Goal: Communication & Community: Answer question/provide support

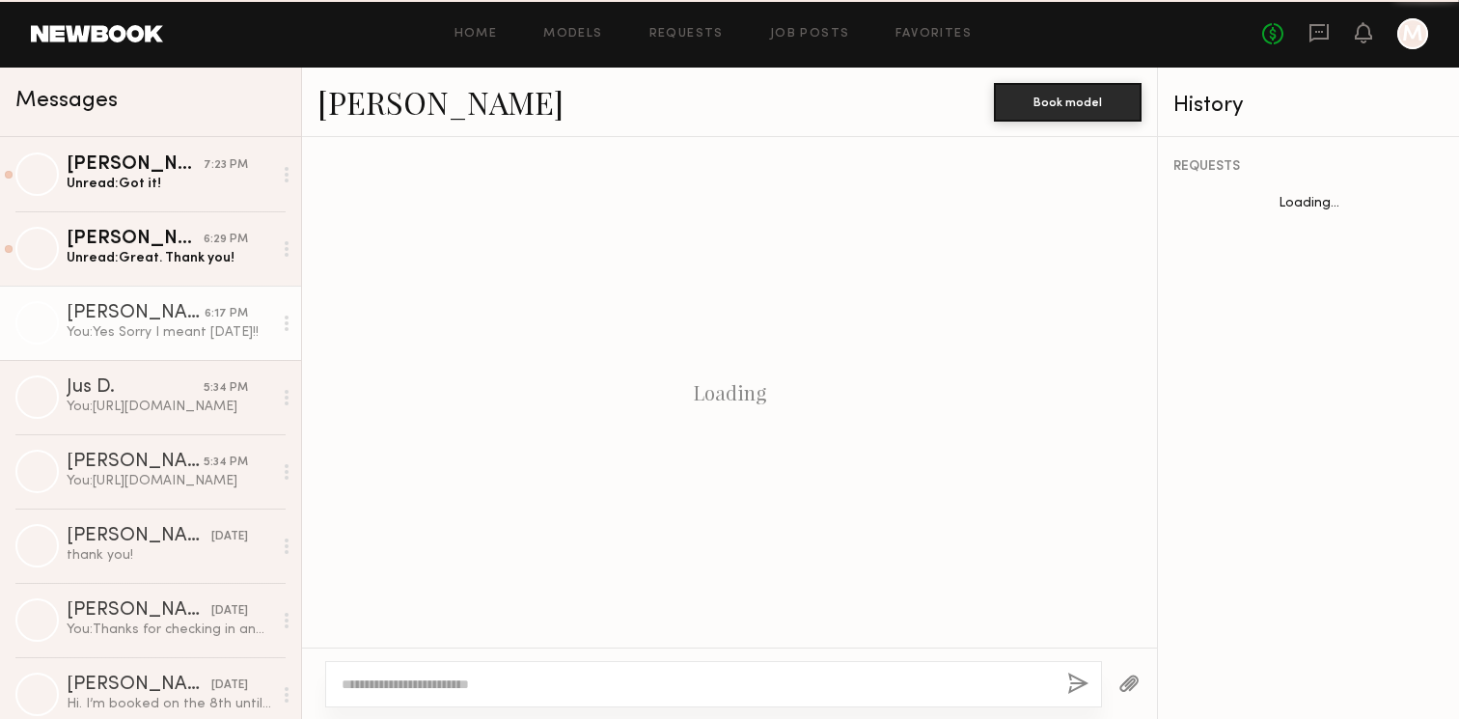
scroll to position [948, 0]
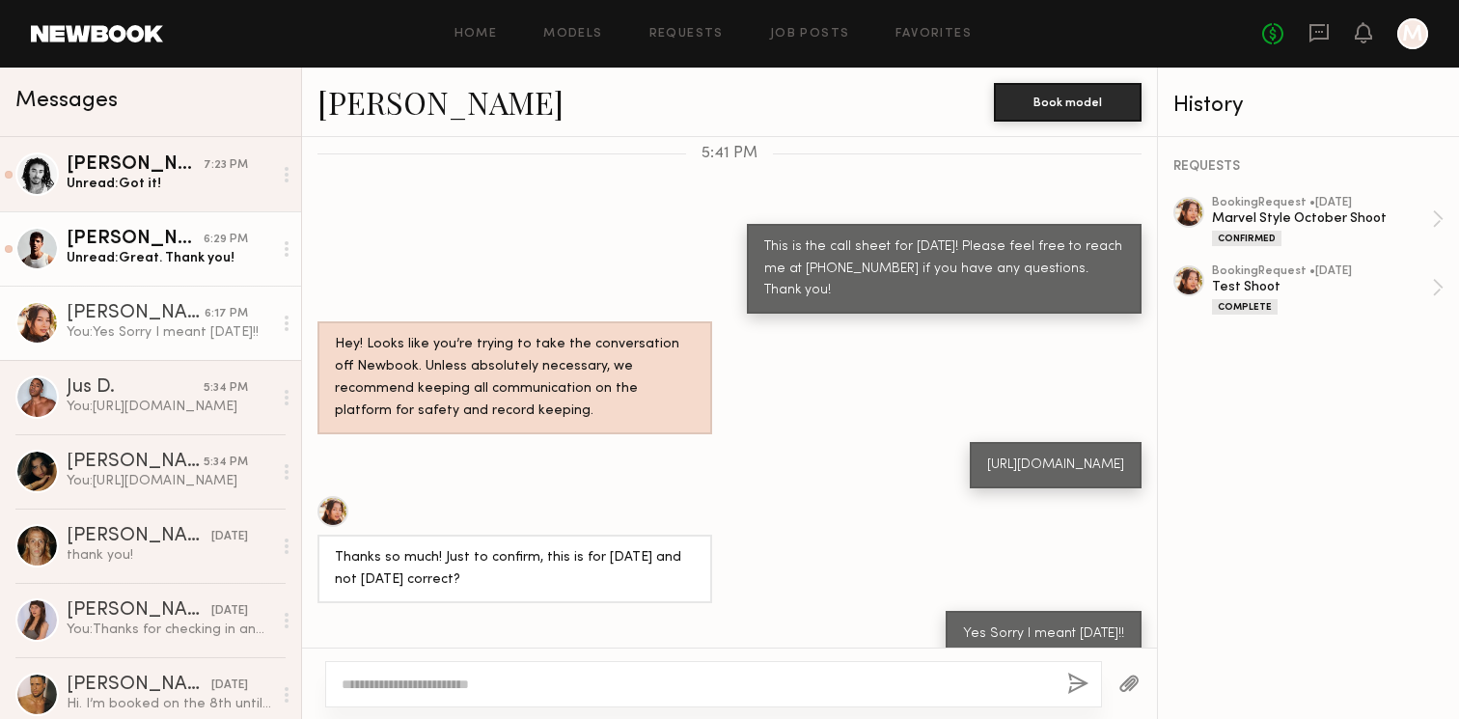
click at [223, 256] on div "Unread: Great. Thank you!" at bounding box center [170, 258] width 206 height 18
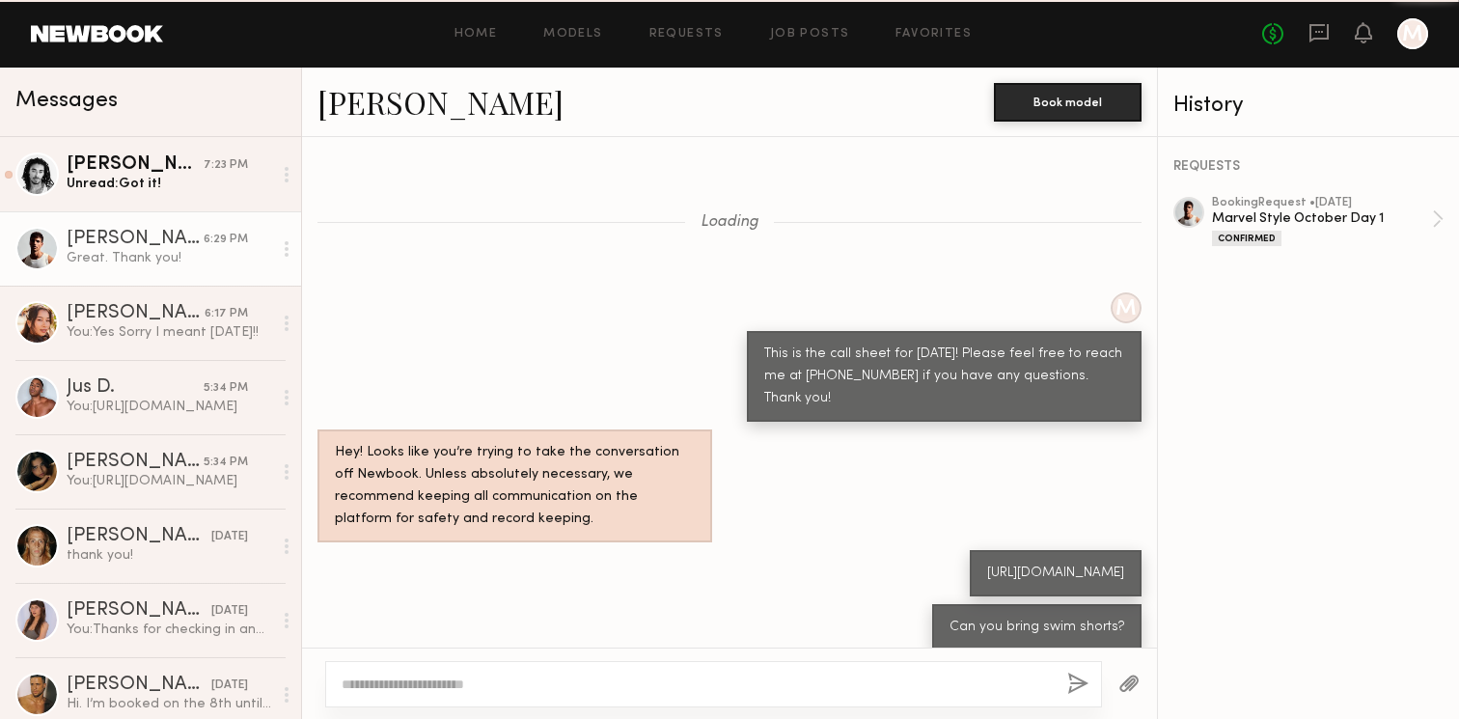
scroll to position [583, 0]
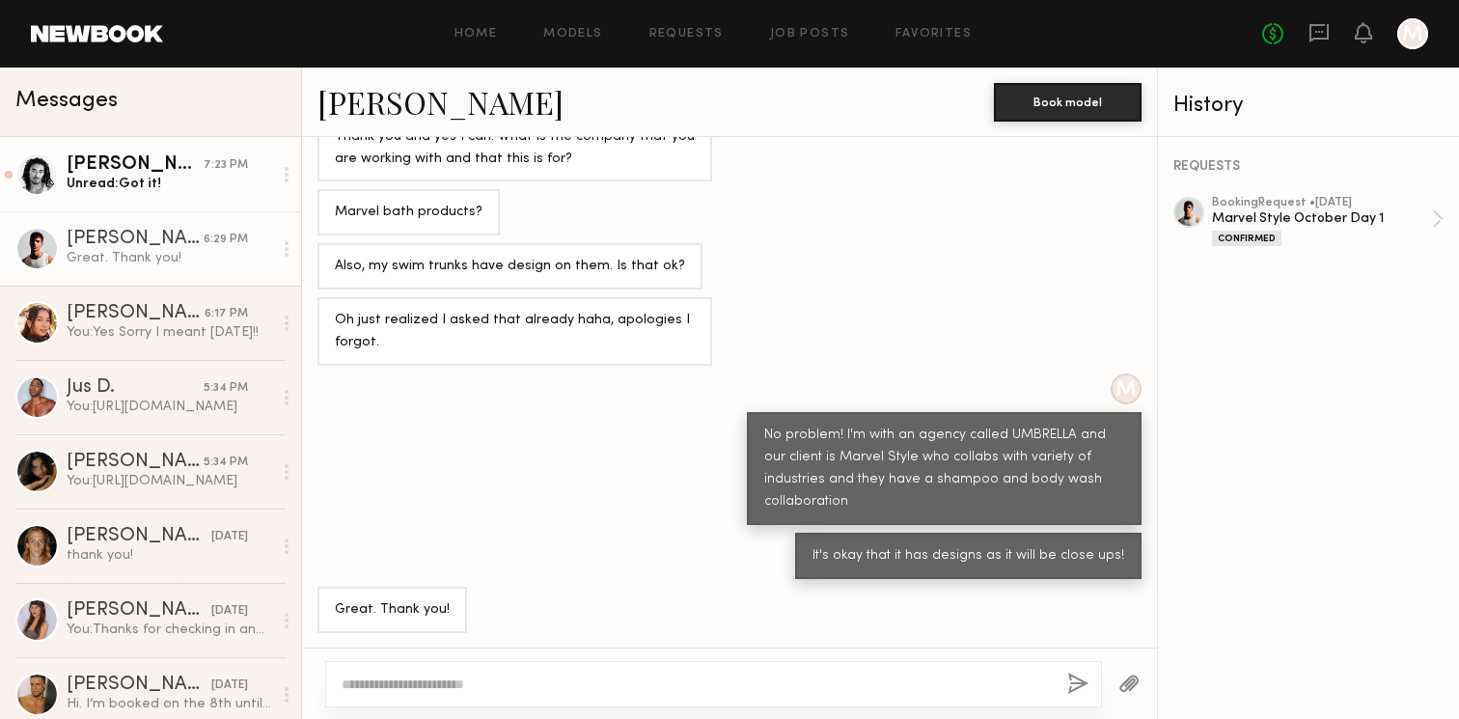
click at [202, 160] on div "[PERSON_NAME]" at bounding box center [135, 164] width 137 height 19
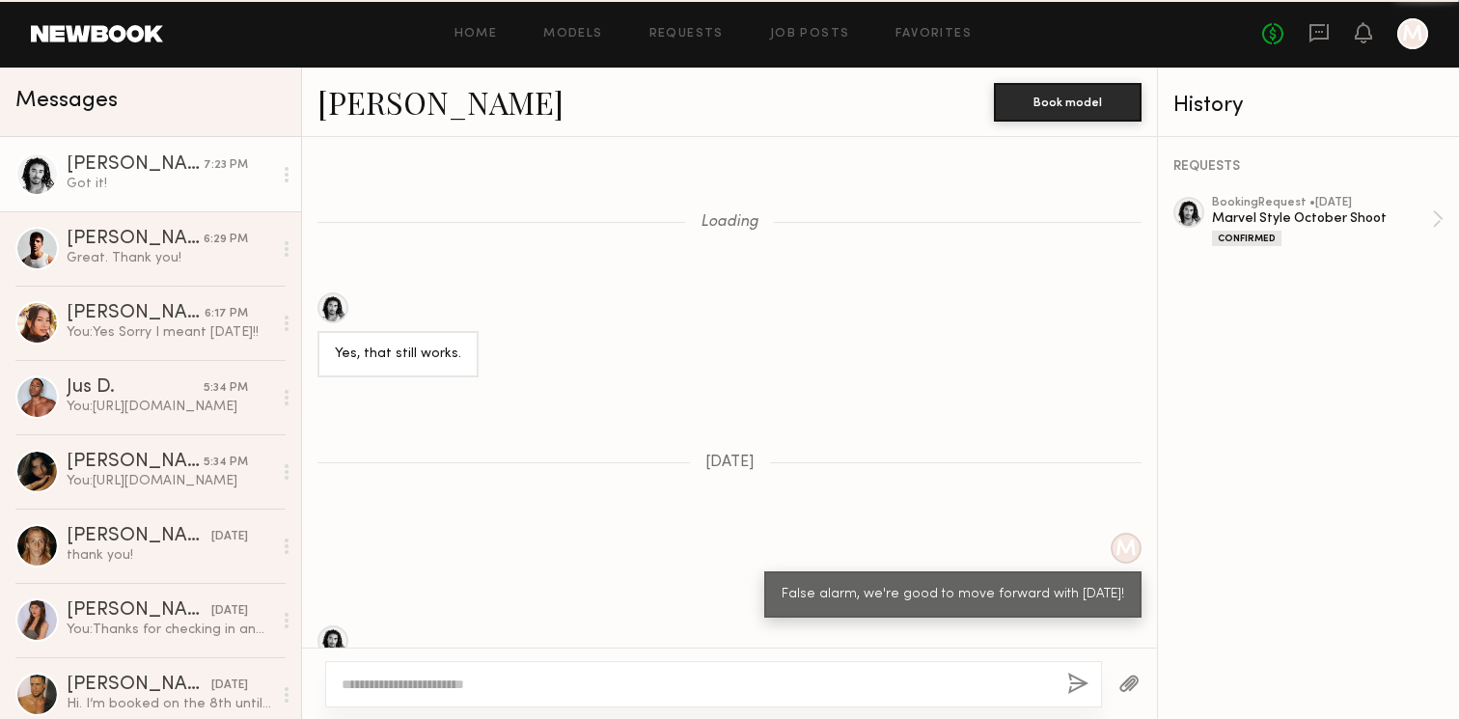
scroll to position [1113, 0]
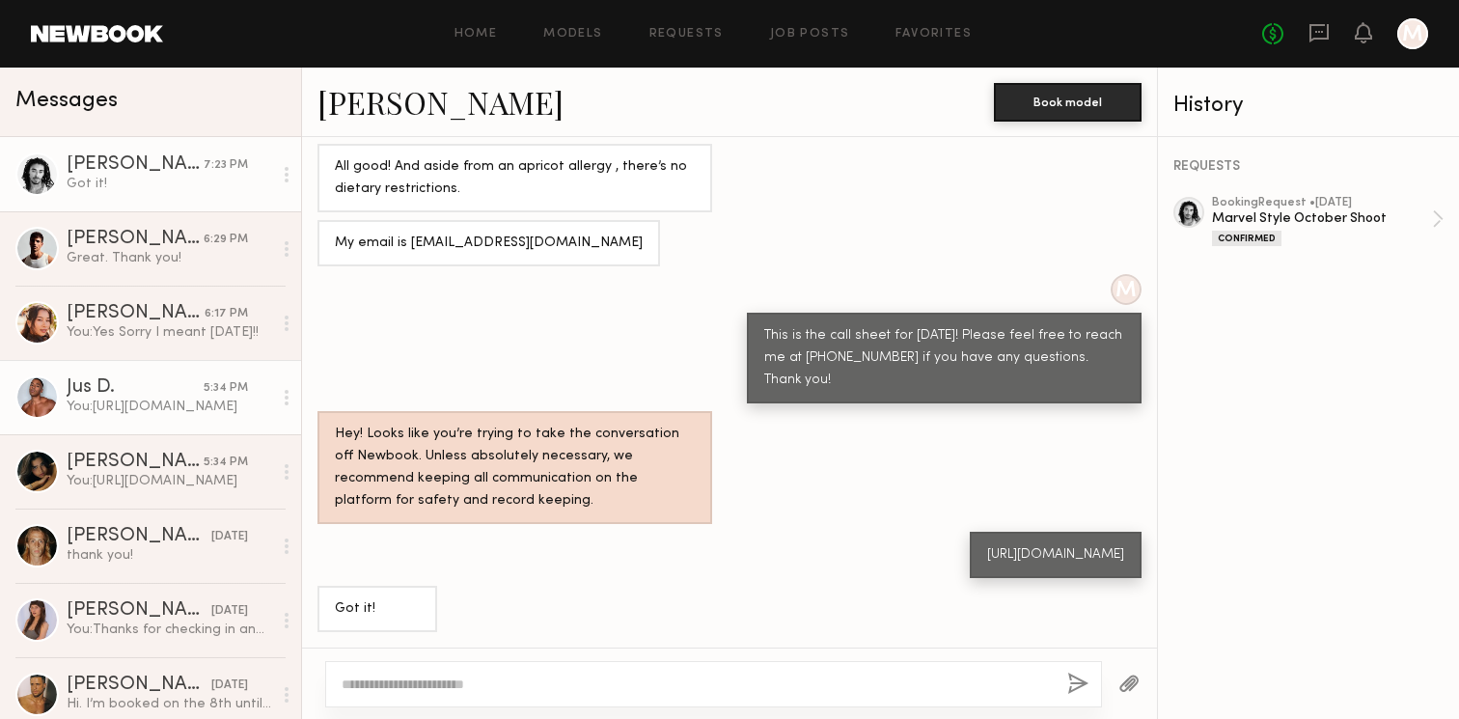
click at [127, 404] on div "You: [URL][DOMAIN_NAME]" at bounding box center [170, 407] width 206 height 18
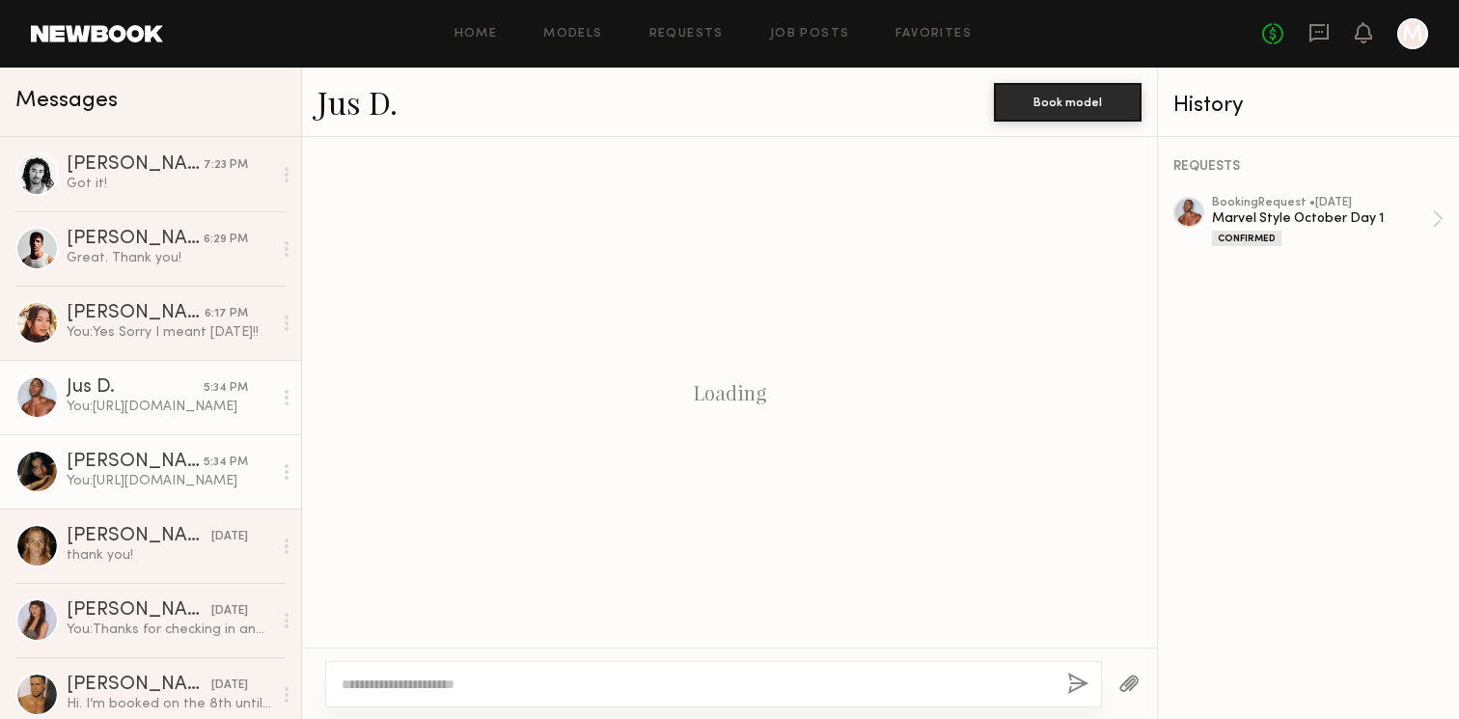
scroll to position [1159, 0]
click at [201, 453] on div "[PERSON_NAME]" at bounding box center [135, 462] width 137 height 19
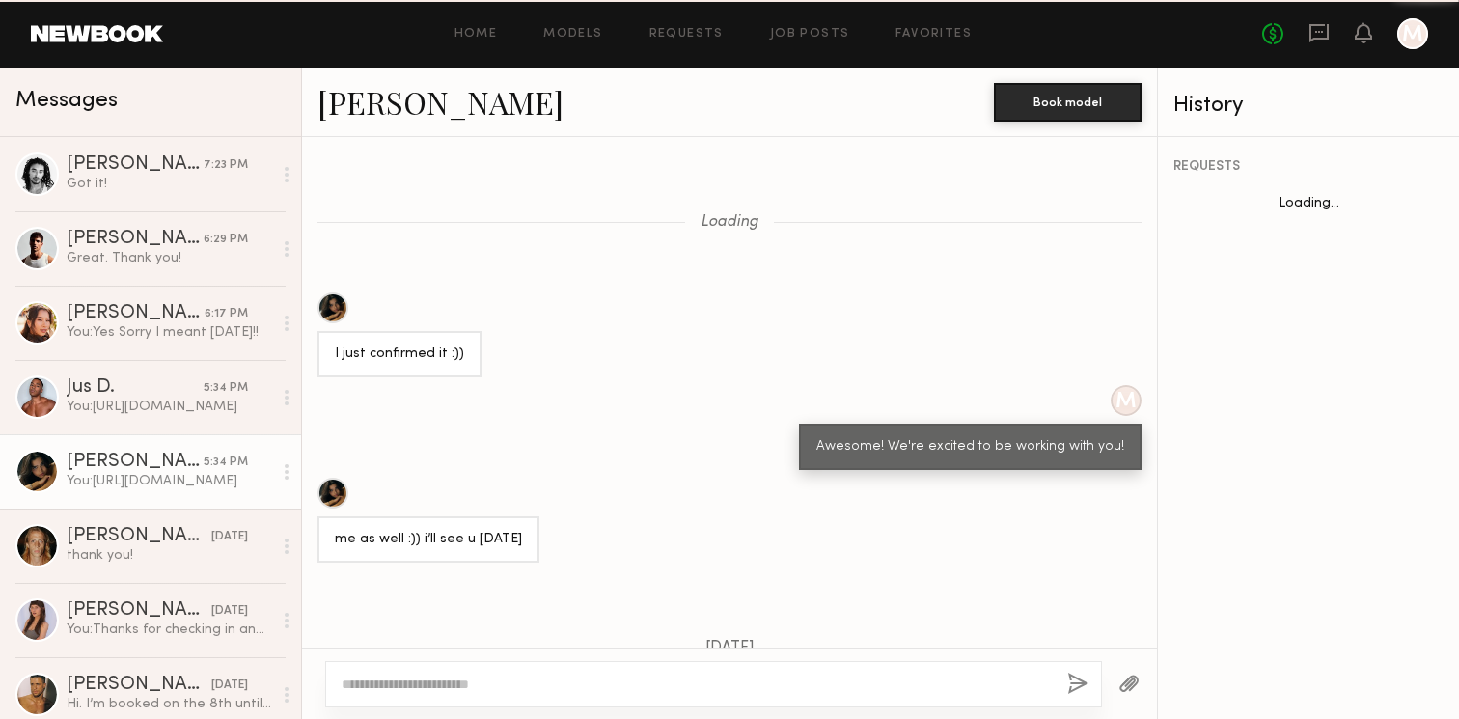
scroll to position [1065, 0]
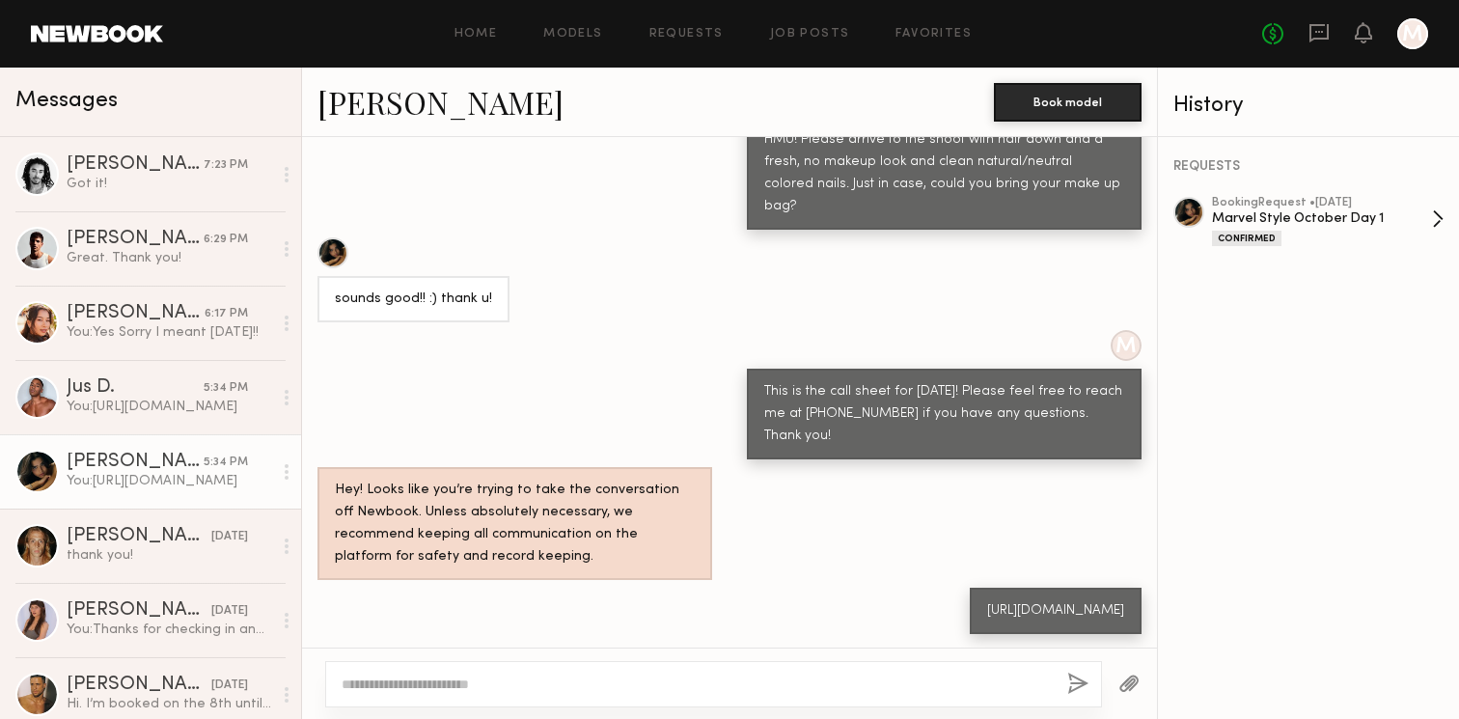
click at [1284, 226] on div "booking Request • [DATE] Marvel Style October Day 1 Confirmed" at bounding box center [1322, 221] width 220 height 49
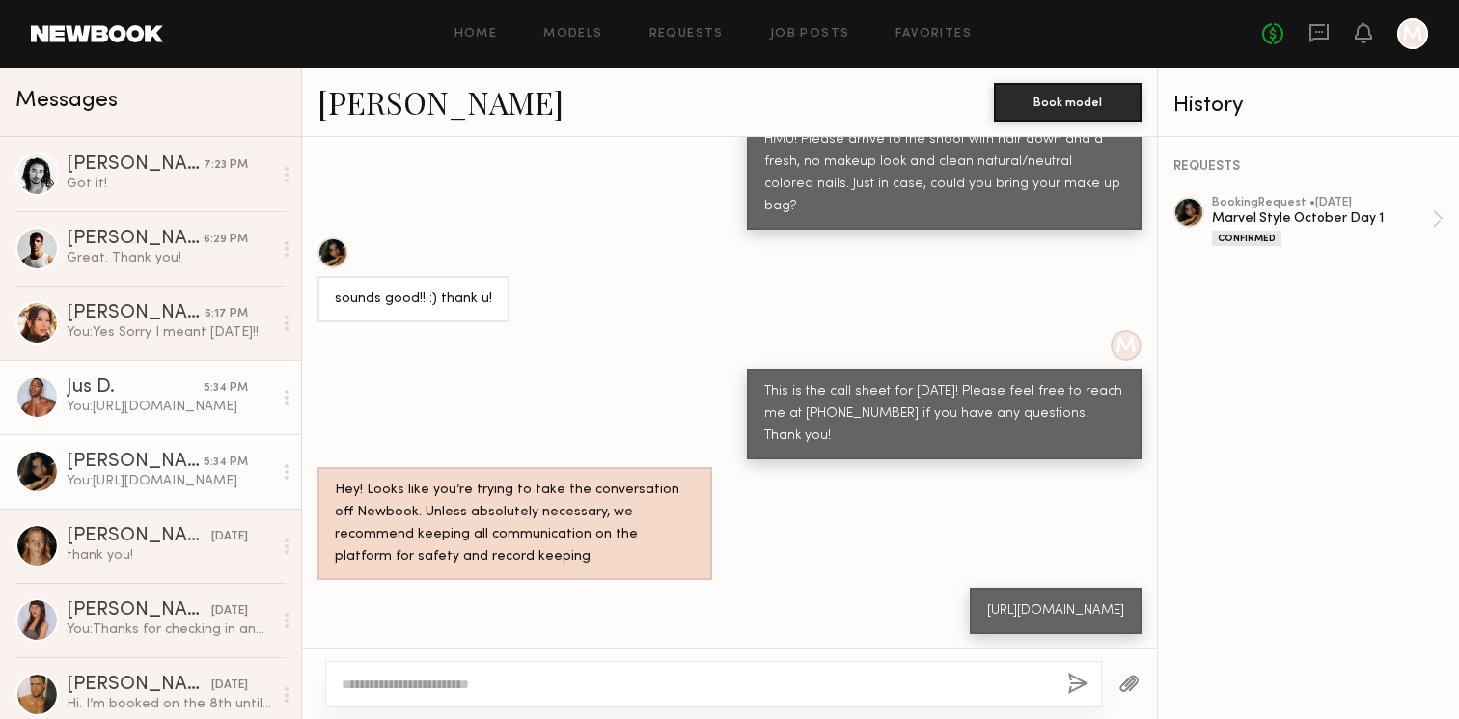
click at [153, 376] on link "Jus D. 5:34 PM You: https://umbrellalosangeles.notion.site/Marvel-Style-October…" at bounding box center [150, 397] width 301 height 74
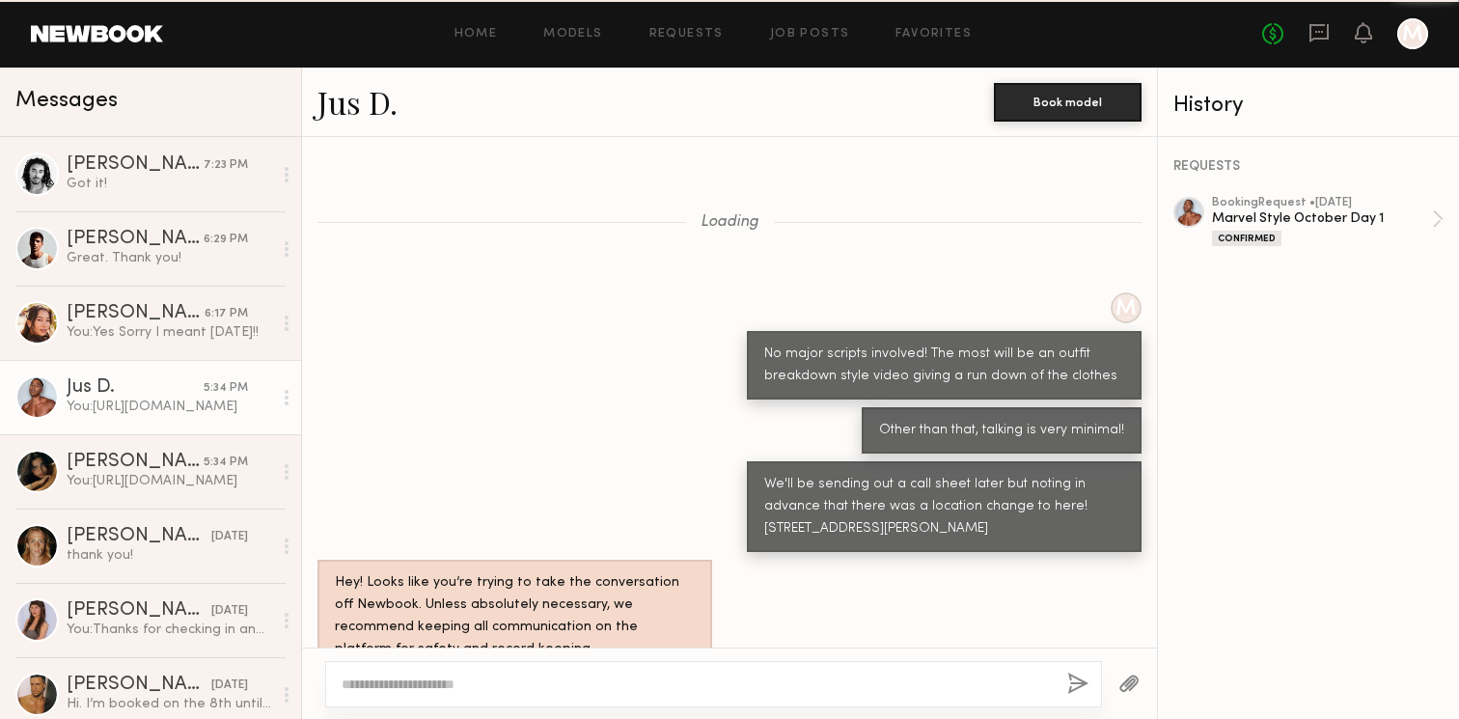
scroll to position [1159, 0]
